Goal: Information Seeking & Learning: Find specific fact

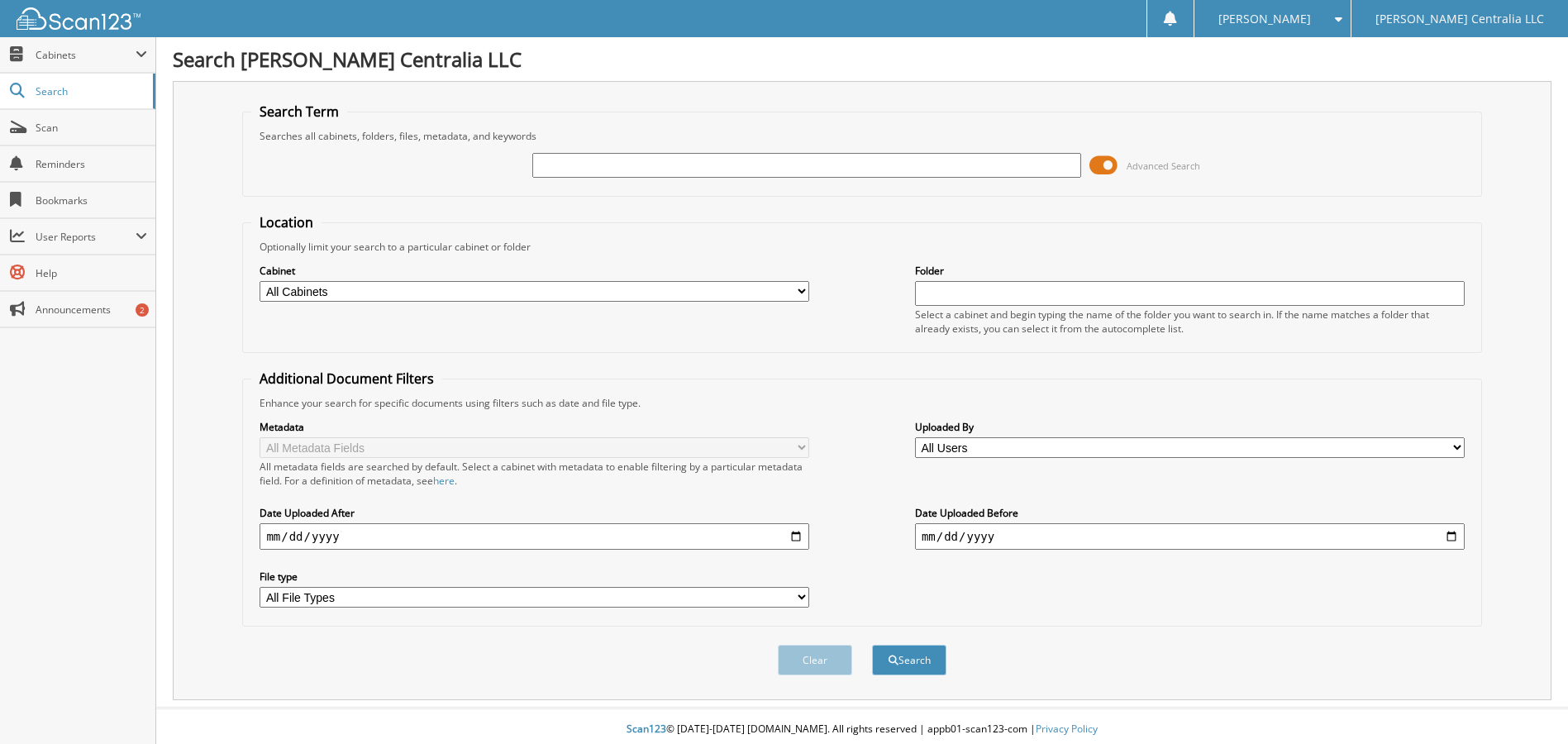
click at [1107, 162] on span at bounding box center [1103, 164] width 28 height 24
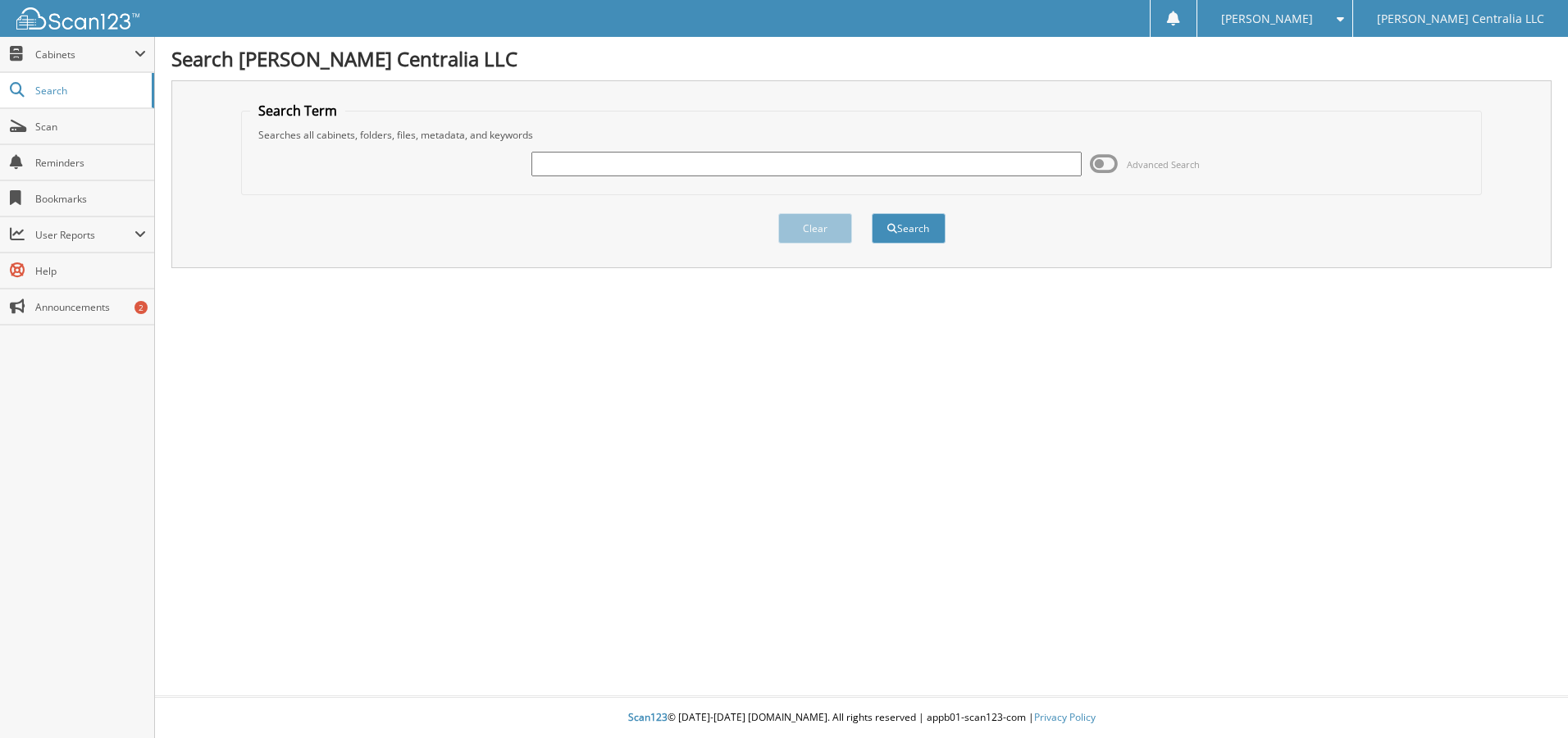
click at [792, 166] on input "text" at bounding box center [807, 163] width 551 height 24
paste input "[US_VEHICLE_IDENTIFICATION_NUMBER]"
type input "[US_VEHICLE_IDENTIFICATION_NUMBER]"
click at [906, 228] on button "Search" at bounding box center [909, 228] width 74 height 30
